Goal: Find specific page/section: Find specific page/section

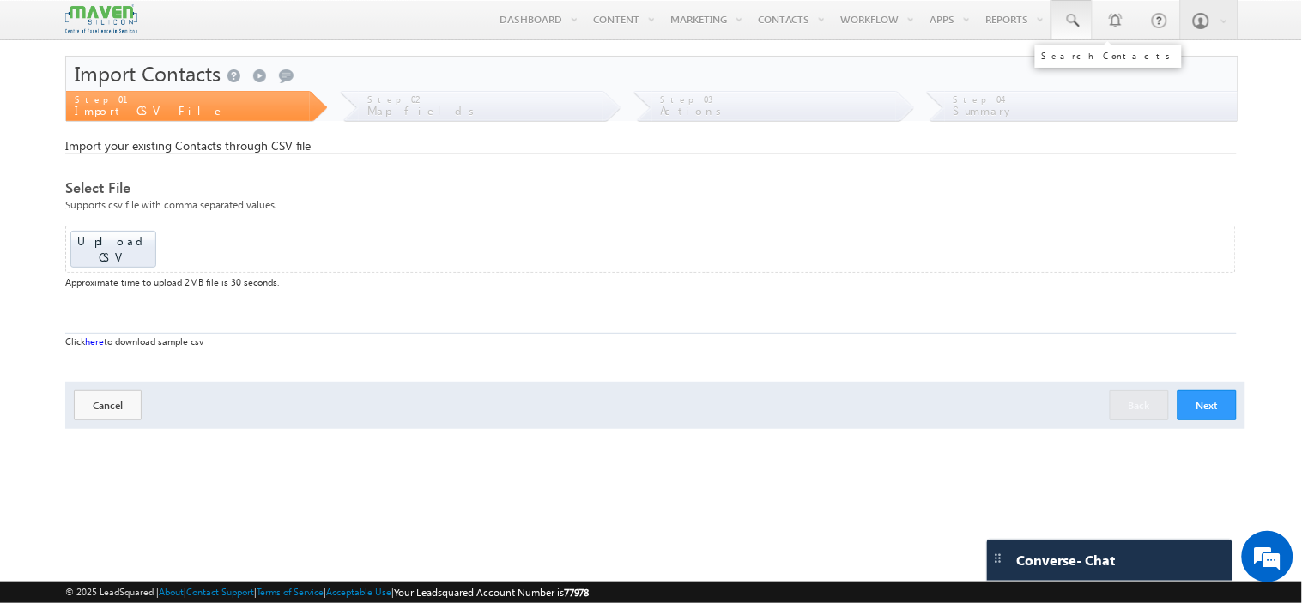
click at [1082, 17] on link at bounding box center [1071, 19] width 41 height 39
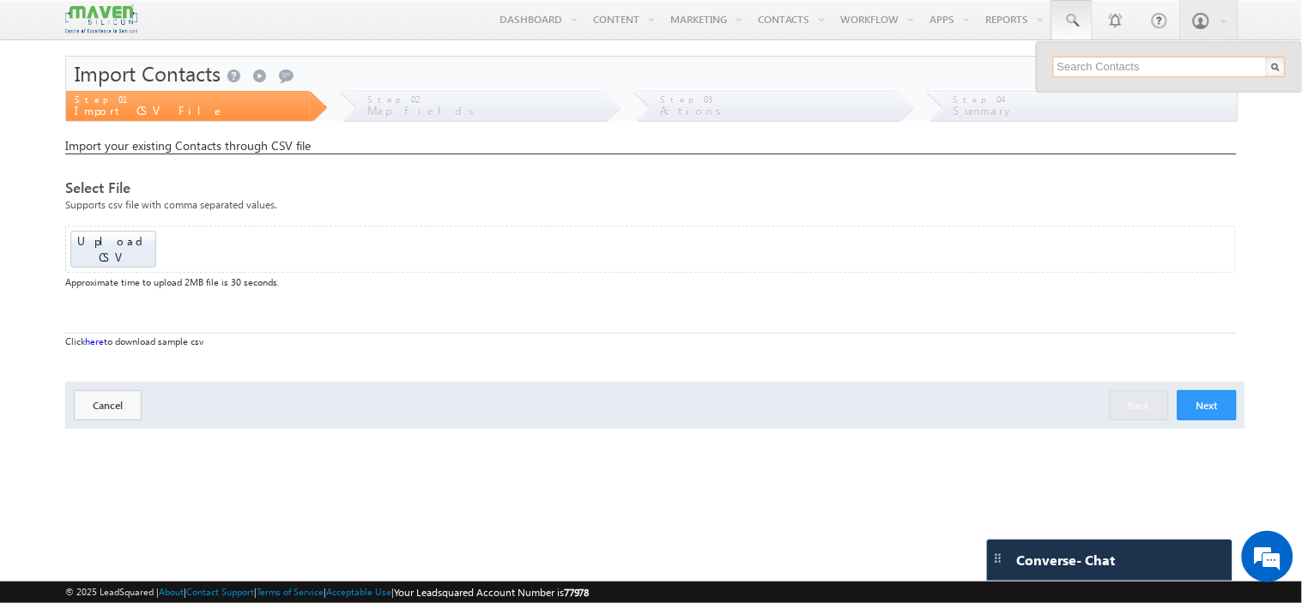
paste input "[EMAIL_ADDRESS][DOMAIN_NAME]"
click at [1102, 69] on input "[EMAIL_ADDRESS][DOMAIN_NAME]" at bounding box center [1169, 67] width 233 height 21
paste input "6364830539"
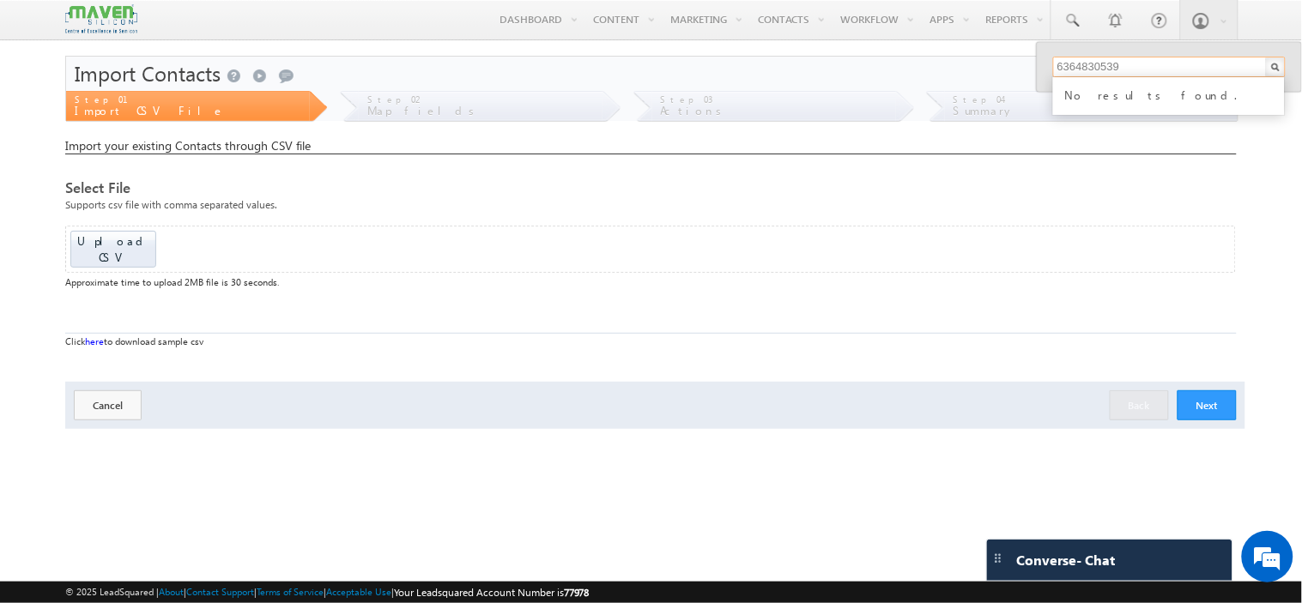
type input "6364830539"
